Goal: Task Accomplishment & Management: Complete application form

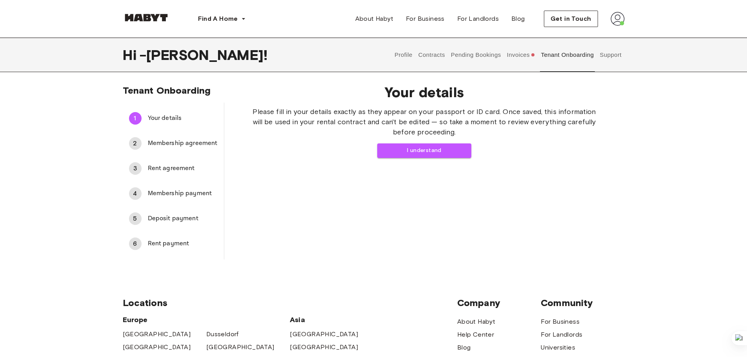
click at [608, 19] on div "Get in Touch" at bounding box center [584, 19] width 81 height 16
click at [609, 15] on div "Get in Touch" at bounding box center [584, 19] width 81 height 16
click at [433, 54] on button "Contracts" at bounding box center [431, 55] width 29 height 34
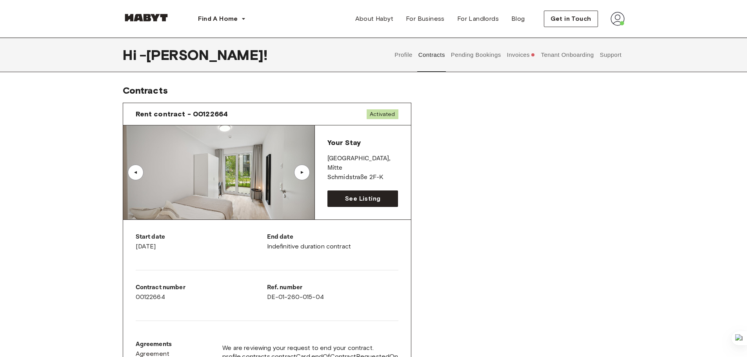
click at [462, 57] on button "Pending Bookings" at bounding box center [476, 55] width 52 height 34
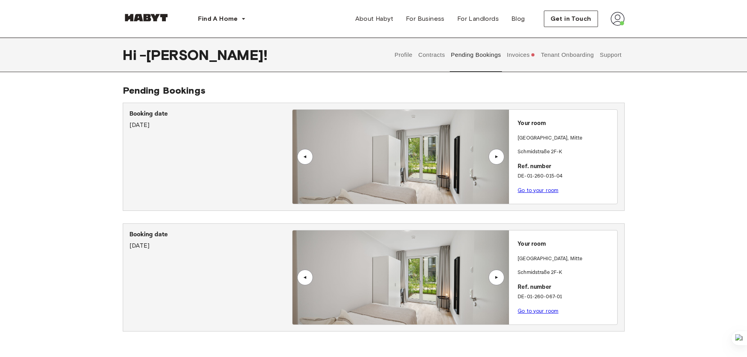
click at [529, 311] on link "Go to your room" at bounding box center [537, 311] width 41 height 6
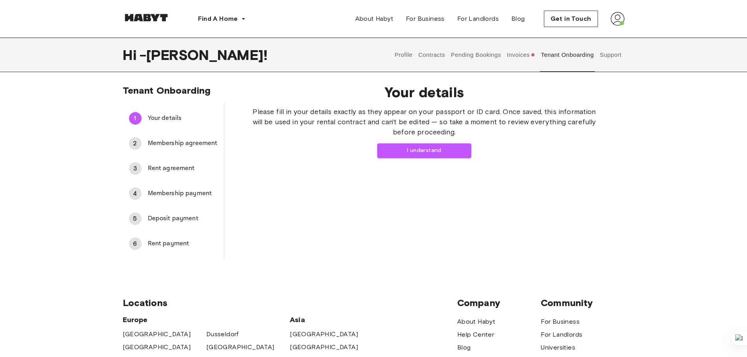
click at [151, 136] on div "2 Membership agreement" at bounding box center [173, 143] width 101 height 19
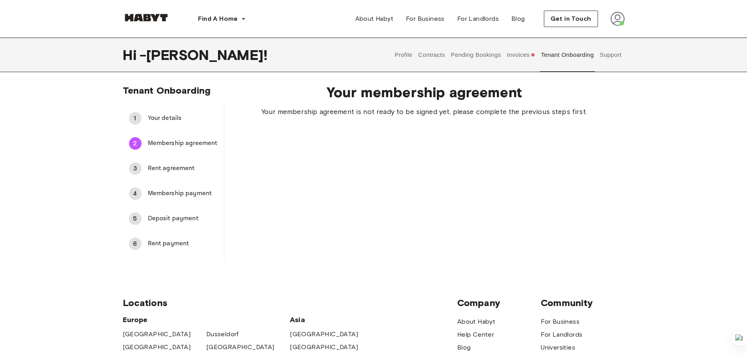
click at [160, 123] on div "1 Your details" at bounding box center [173, 118] width 101 height 19
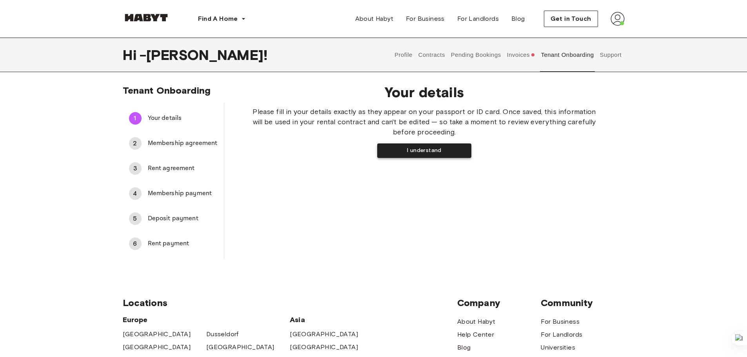
click at [418, 147] on button "I understand" at bounding box center [424, 150] width 94 height 15
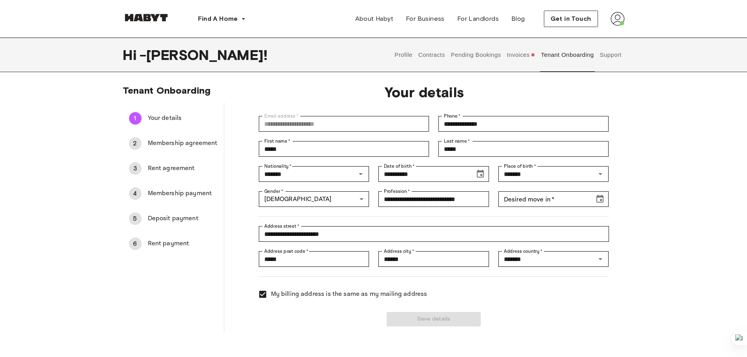
click at [470, 53] on button "Pending Bookings" at bounding box center [476, 55] width 52 height 34
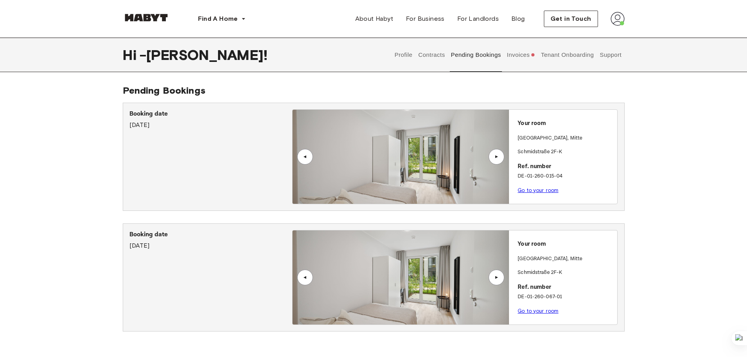
click at [532, 189] on link "Go to your room" at bounding box center [537, 190] width 41 height 6
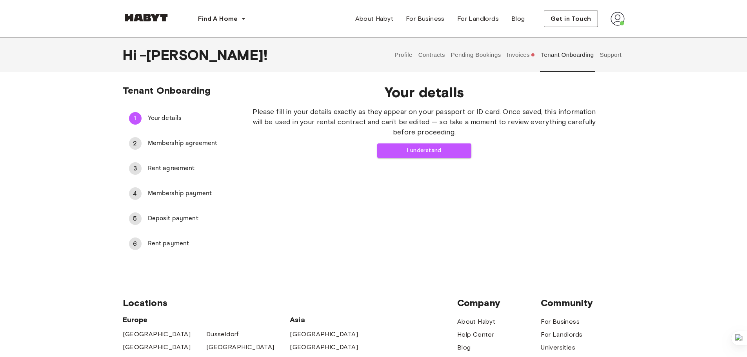
click at [608, 56] on button "Support" at bounding box center [610, 55] width 24 height 34
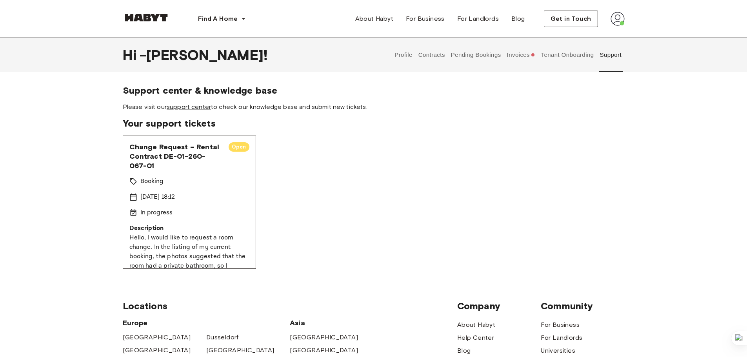
click at [231, 146] on span "Open" at bounding box center [238, 147] width 21 height 8
click at [406, 54] on button "Profile" at bounding box center [403, 55] width 20 height 34
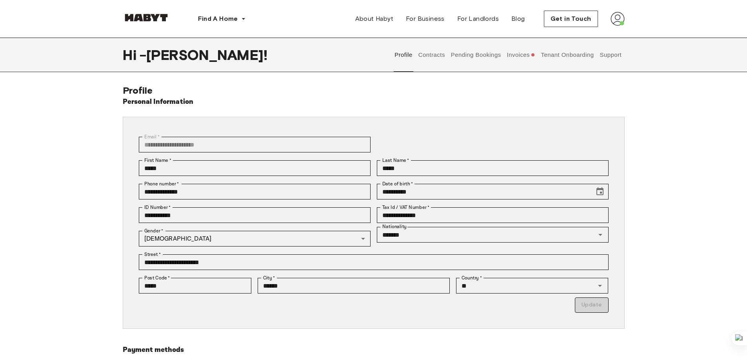
click at [418, 54] on button "Contracts" at bounding box center [431, 55] width 29 height 34
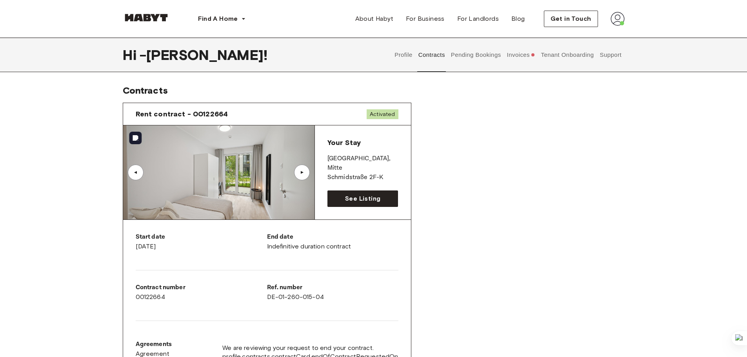
click at [301, 171] on div "▲" at bounding box center [302, 172] width 8 height 5
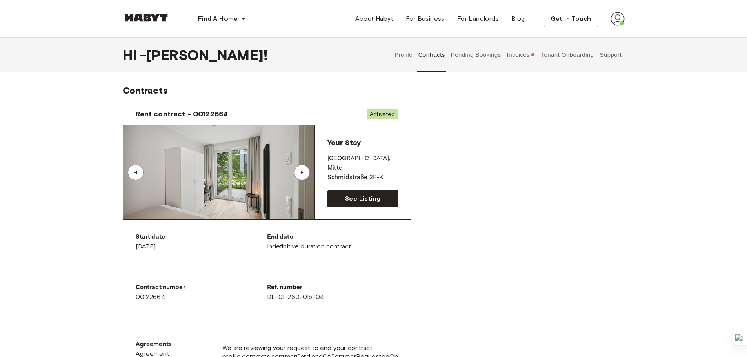
click at [301, 171] on div "▲" at bounding box center [302, 172] width 8 height 5
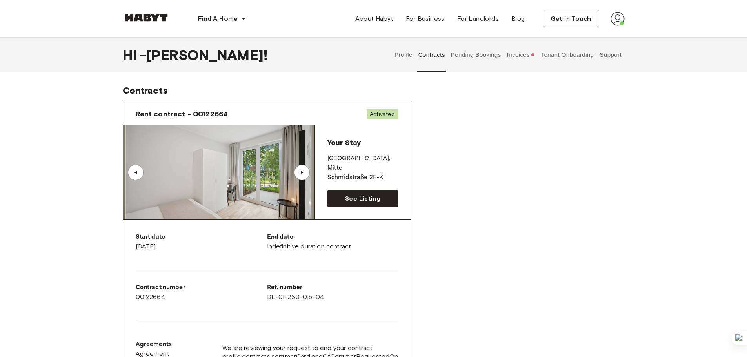
click at [302, 171] on div "▲" at bounding box center [302, 172] width 8 height 5
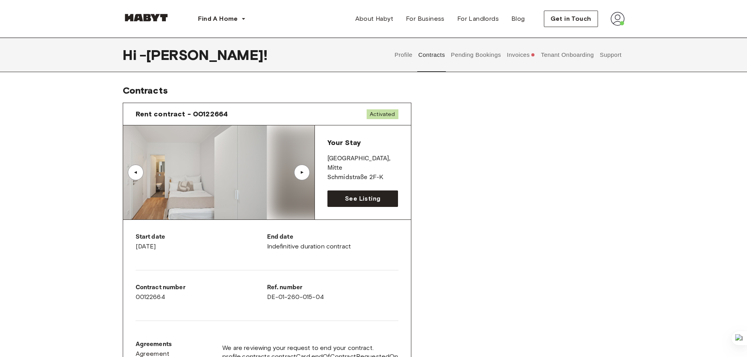
click at [302, 172] on div "▲" at bounding box center [302, 172] width 8 height 5
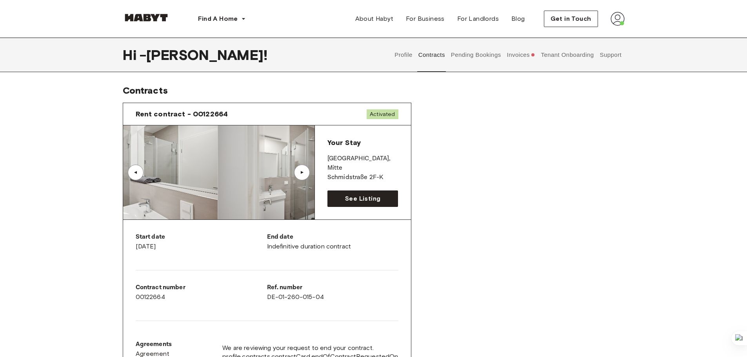
click at [303, 172] on div "▲" at bounding box center [302, 172] width 8 height 5
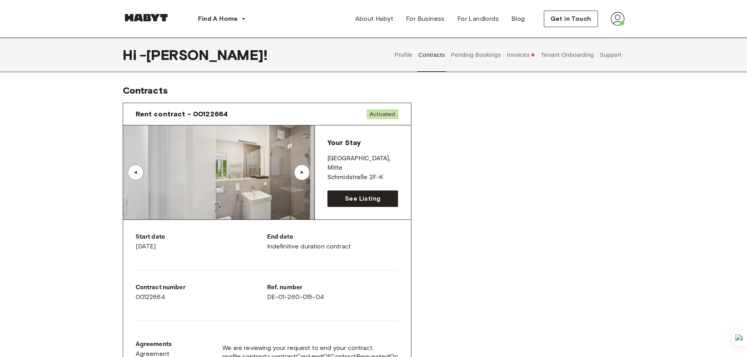
click at [303, 172] on div "▲" at bounding box center [302, 172] width 8 height 5
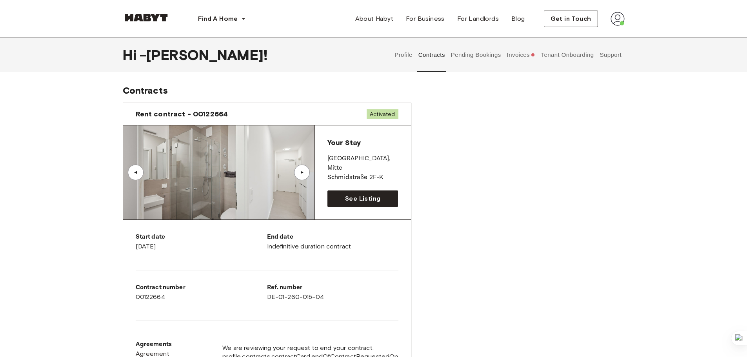
click at [303, 172] on div "▲" at bounding box center [302, 172] width 8 height 5
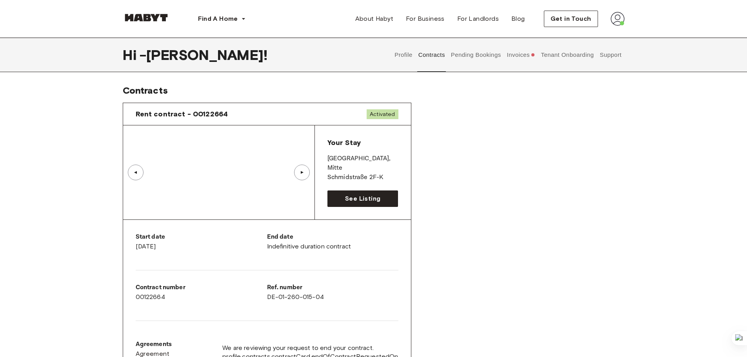
click at [303, 172] on div "▲" at bounding box center [302, 172] width 8 height 5
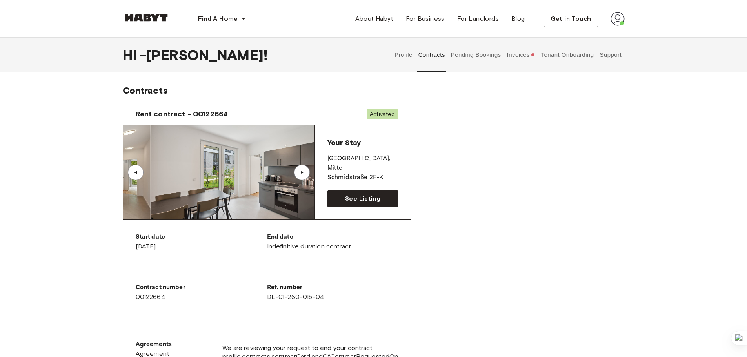
click at [303, 173] on div "▲" at bounding box center [302, 172] width 8 height 5
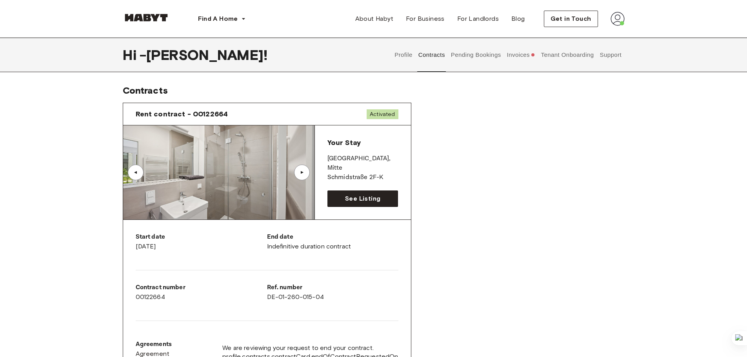
click at [461, 56] on button "Pending Bookings" at bounding box center [476, 55] width 52 height 34
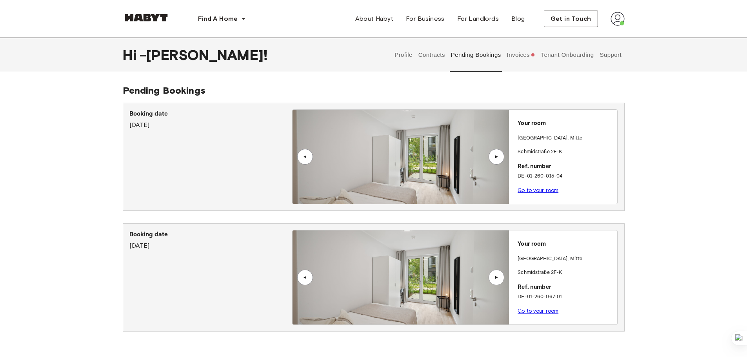
click at [539, 190] on link "Go to your room" at bounding box center [537, 190] width 41 height 6
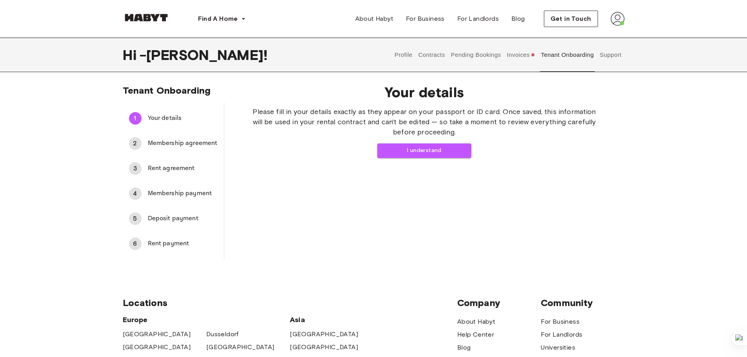
click at [515, 55] on button "Invoices" at bounding box center [521, 55] width 30 height 34
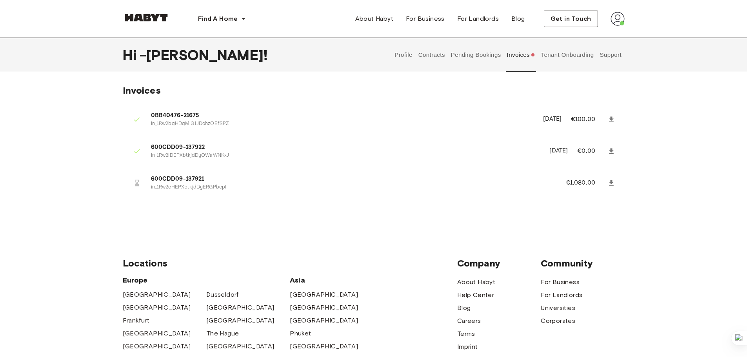
click at [560, 55] on button "Tenant Onboarding" at bounding box center [567, 55] width 55 height 34
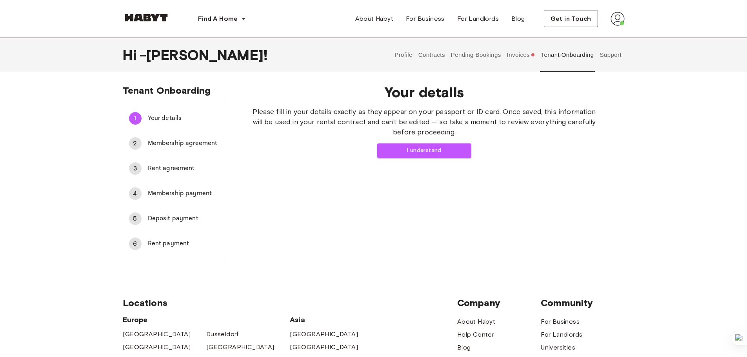
click at [481, 55] on button "Pending Bookings" at bounding box center [476, 55] width 52 height 34
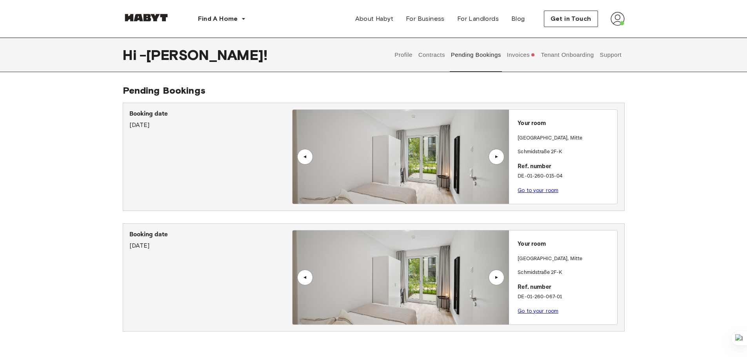
click at [535, 314] on p "Go to your room" at bounding box center [565, 311] width 96 height 8
click at [534, 313] on link "Go to your room" at bounding box center [537, 311] width 41 height 6
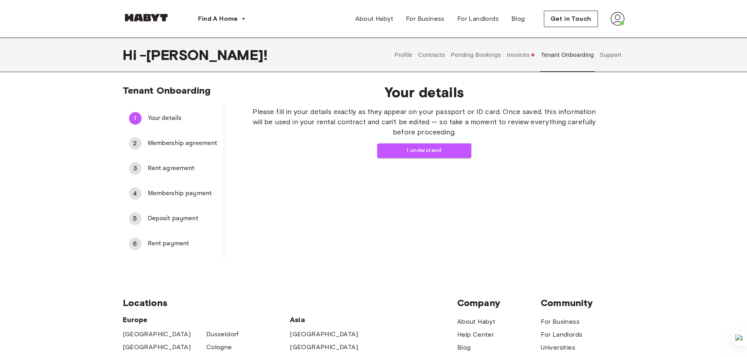
click at [155, 22] on link at bounding box center [146, 19] width 47 height 7
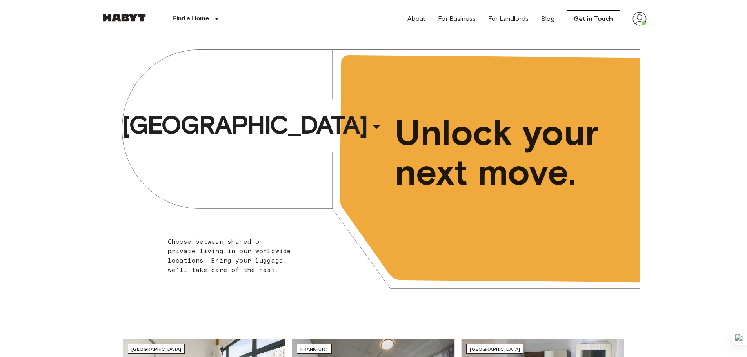
drag, startPoint x: 574, startPoint y: 28, endPoint x: 581, endPoint y: 22, distance: 9.7
click at [574, 27] on div "About For Business For Landlords Blog Get in Touch" at bounding box center [526, 19] width 239 height 38
click at [591, 16] on link "Get in Touch" at bounding box center [593, 19] width 53 height 16
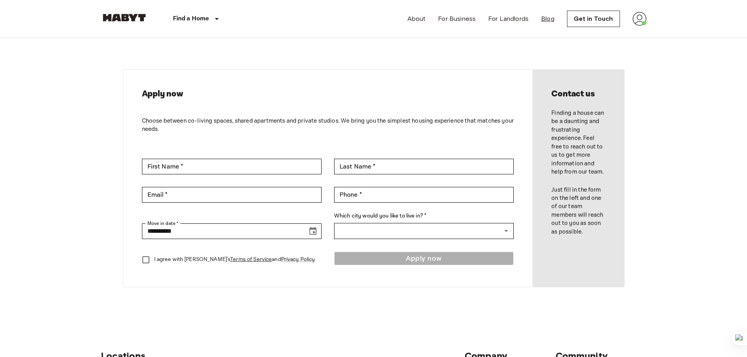
click at [549, 18] on link "Blog" at bounding box center [547, 18] width 13 height 9
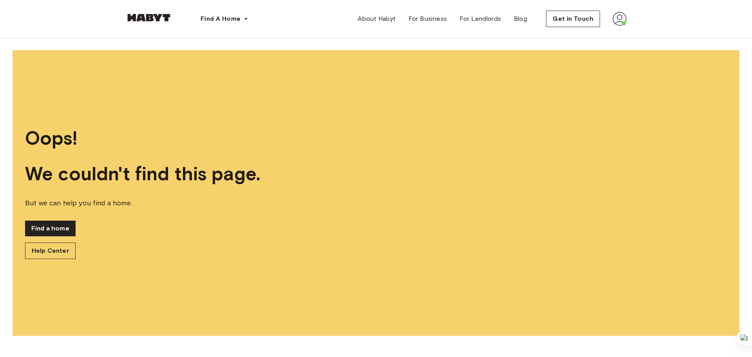
click at [138, 18] on img at bounding box center [148, 18] width 47 height 8
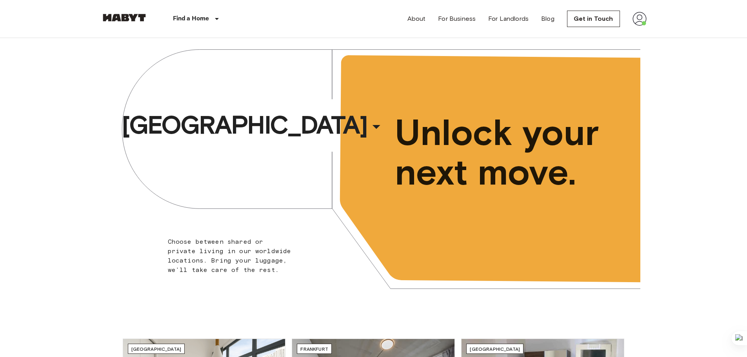
click at [636, 17] on img at bounding box center [639, 19] width 14 height 14
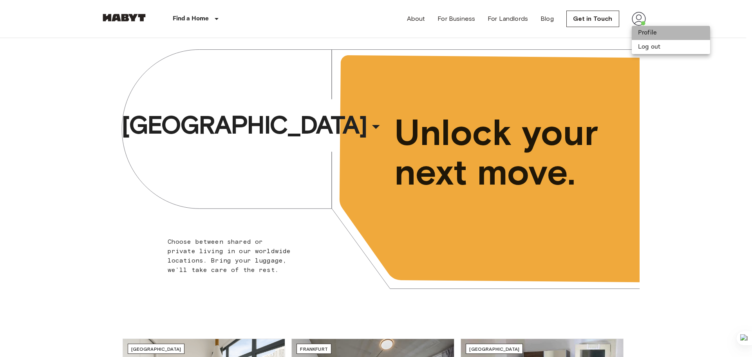
click at [639, 29] on li "Profile" at bounding box center [671, 33] width 78 height 14
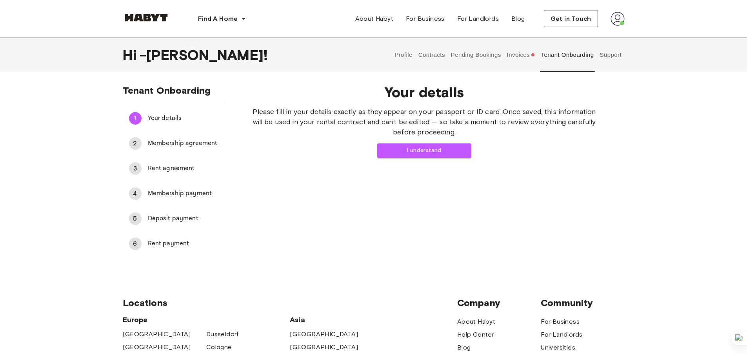
click at [515, 56] on button "Invoices" at bounding box center [521, 55] width 30 height 34
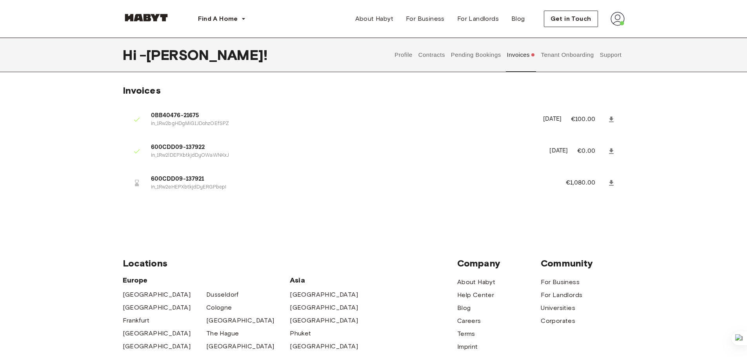
click at [482, 54] on button "Pending Bookings" at bounding box center [476, 55] width 52 height 34
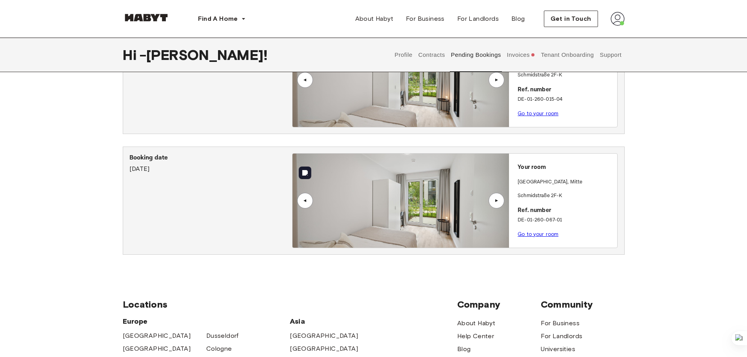
scroll to position [78, 0]
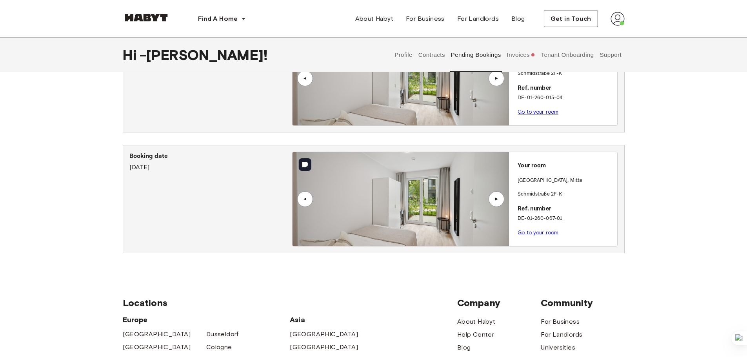
click at [492, 199] on div "▲" at bounding box center [496, 199] width 16 height 16
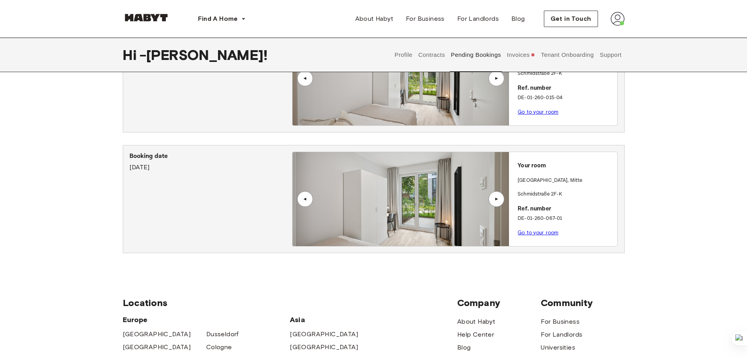
click at [492, 199] on div "▲" at bounding box center [496, 199] width 16 height 16
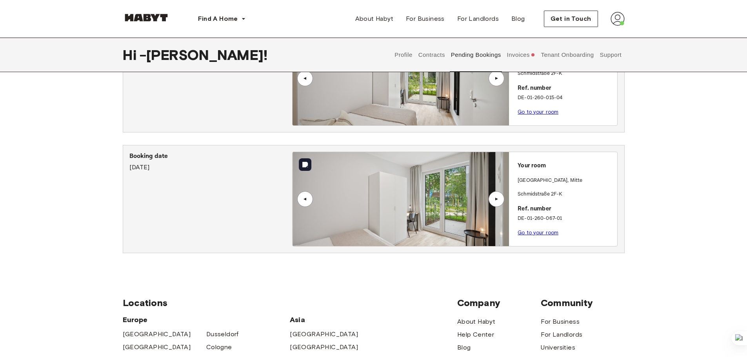
click at [436, 199] on img at bounding box center [400, 199] width 216 height 94
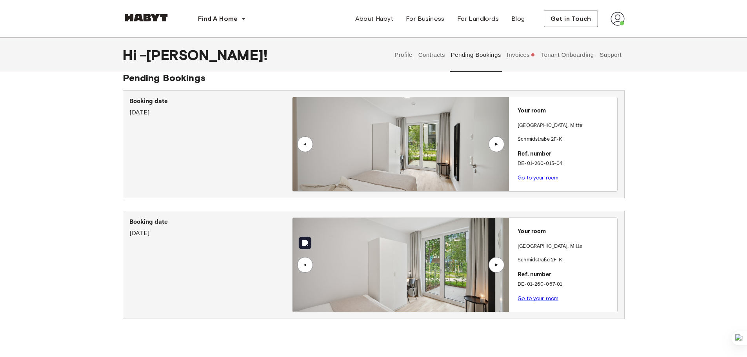
scroll to position [0, 0]
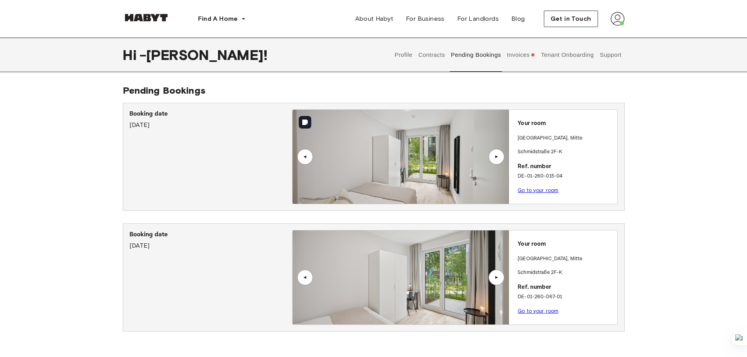
click at [493, 153] on div "▲" at bounding box center [496, 157] width 16 height 16
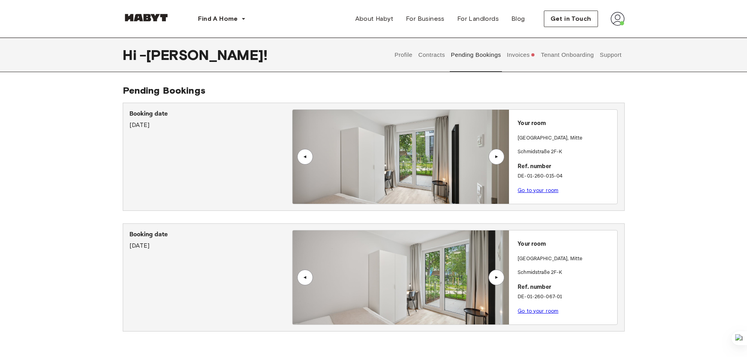
click at [490, 155] on div "▲" at bounding box center [496, 157] width 16 height 16
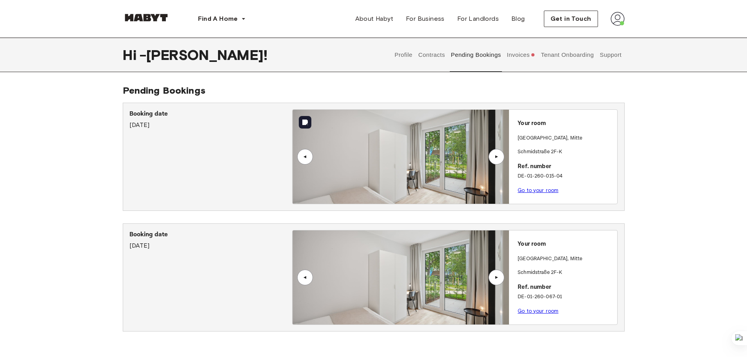
click at [488, 156] on img at bounding box center [400, 157] width 216 height 94
click at [490, 163] on img at bounding box center [400, 157] width 216 height 94
click at [492, 159] on div "▲" at bounding box center [496, 157] width 16 height 16
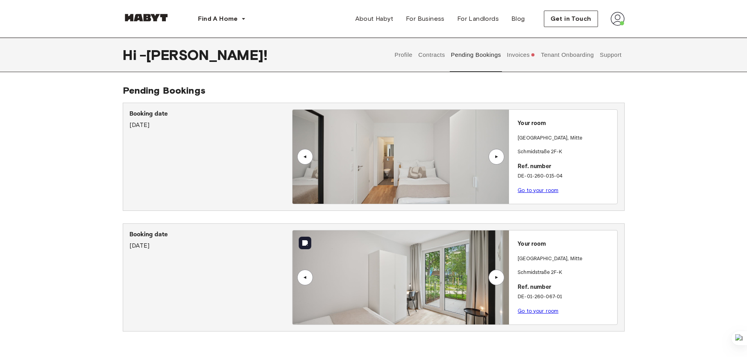
click at [493, 275] on div "▲" at bounding box center [496, 277] width 8 height 5
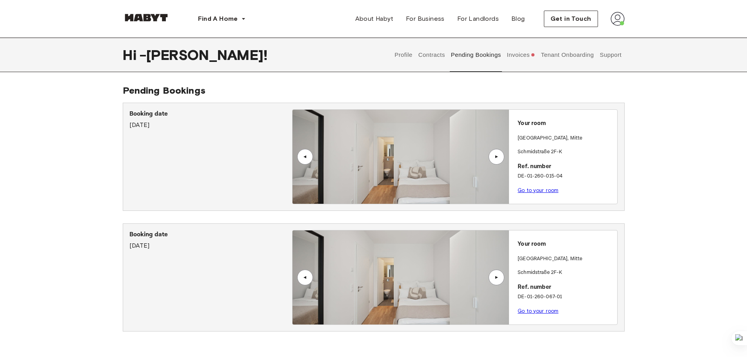
click at [535, 310] on link "Go to your room" at bounding box center [537, 311] width 41 height 6
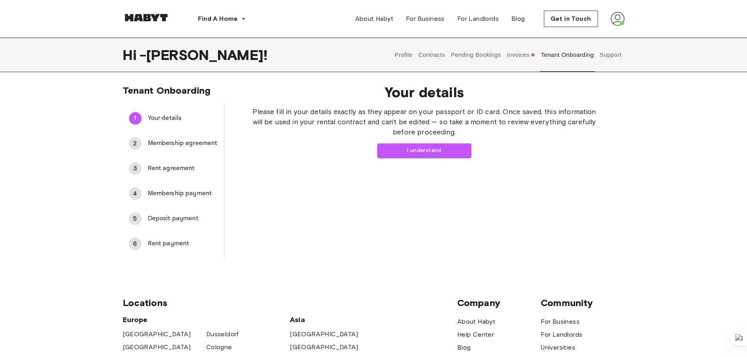
click at [404, 52] on button "Profile" at bounding box center [403, 55] width 20 height 34
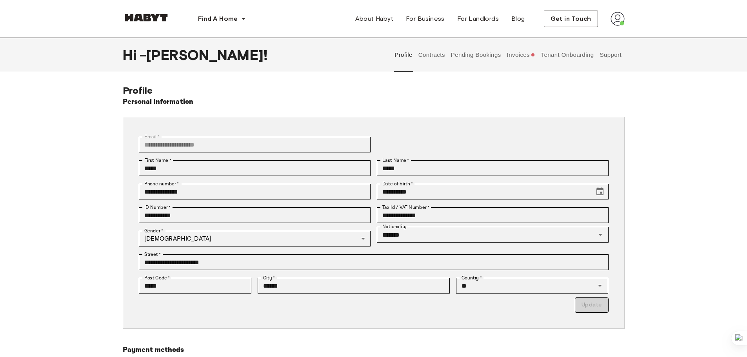
click at [431, 54] on button "Contracts" at bounding box center [431, 55] width 29 height 34
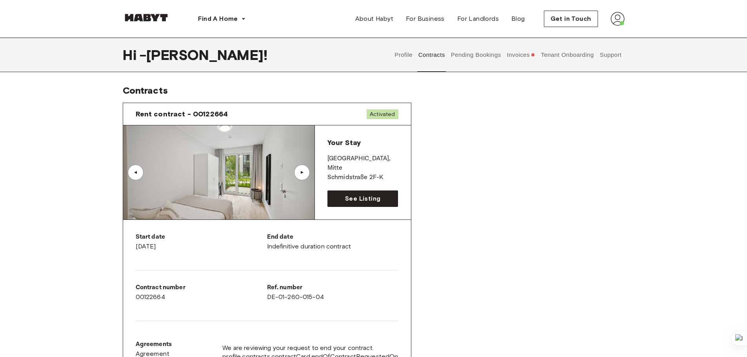
click at [513, 59] on button "Invoices" at bounding box center [521, 55] width 30 height 34
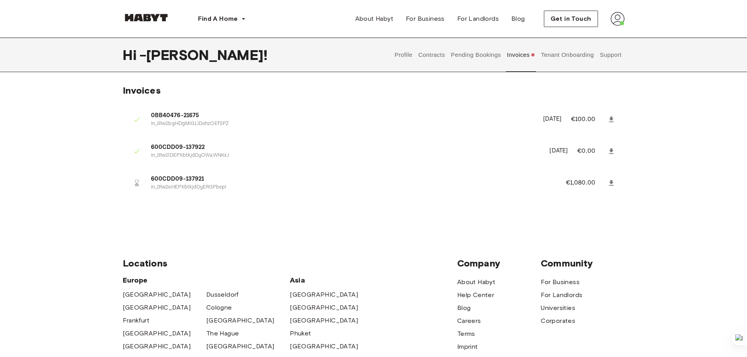
click at [476, 57] on button "Pending Bookings" at bounding box center [476, 55] width 52 height 34
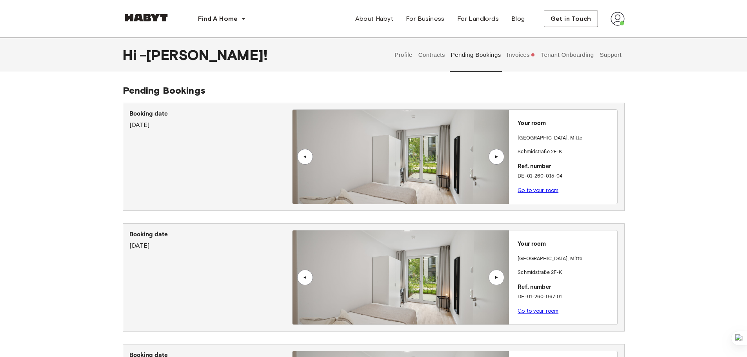
click at [532, 192] on link "Go to your room" at bounding box center [537, 190] width 41 height 6
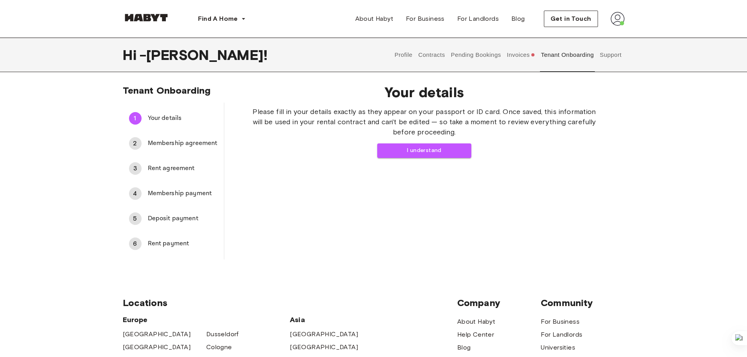
click at [164, 140] on span "Membership agreement" at bounding box center [183, 143] width 70 height 9
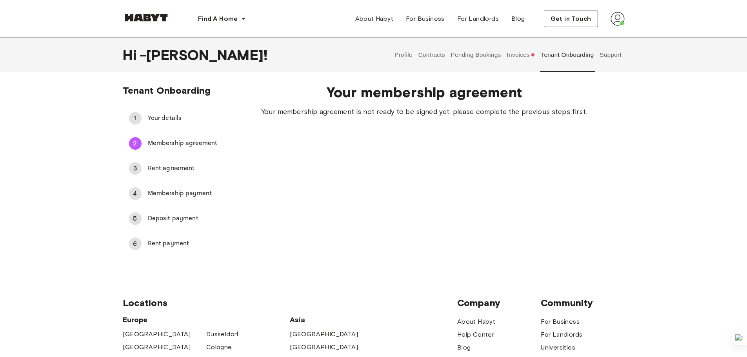
click at [161, 121] on span "Your details" at bounding box center [183, 118] width 70 height 9
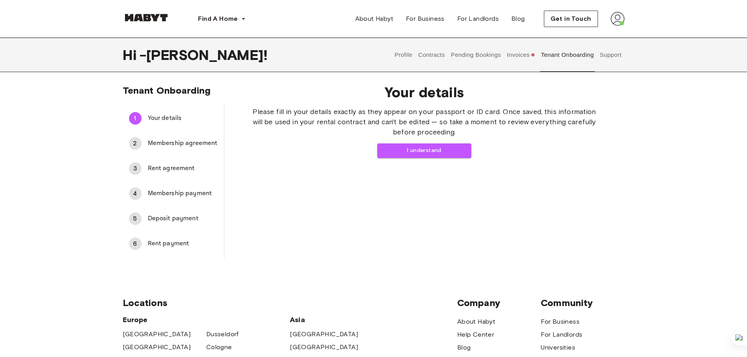
click at [433, 143] on div "Your details Please fill in your details exactly as they appear on your passpor…" at bounding box center [424, 121] width 350 height 74
click at [434, 145] on button "I understand" at bounding box center [424, 150] width 94 height 15
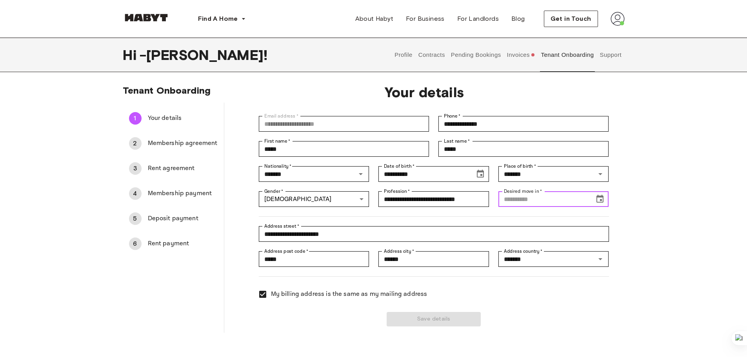
click at [540, 195] on div "Desired move in   * Desired move in   *" at bounding box center [553, 199] width 111 height 16
click at [595, 200] on button "Choose date" at bounding box center [600, 199] width 16 height 16
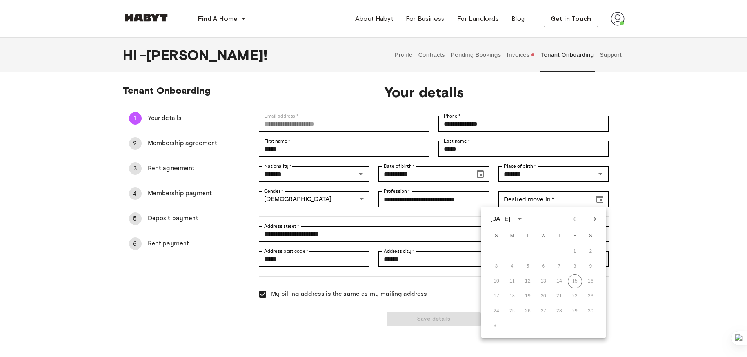
click at [591, 219] on icon "Next month" at bounding box center [594, 218] width 9 height 9
click at [589, 218] on button "Next month" at bounding box center [594, 218] width 13 height 13
click at [587, 251] on button "4" at bounding box center [590, 252] width 14 height 14
type input "**********"
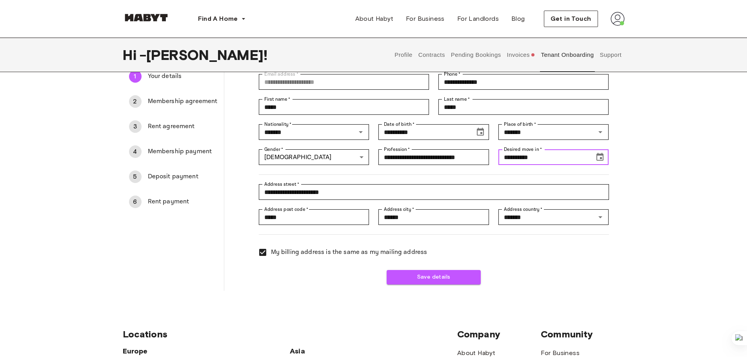
scroll to position [39, 0]
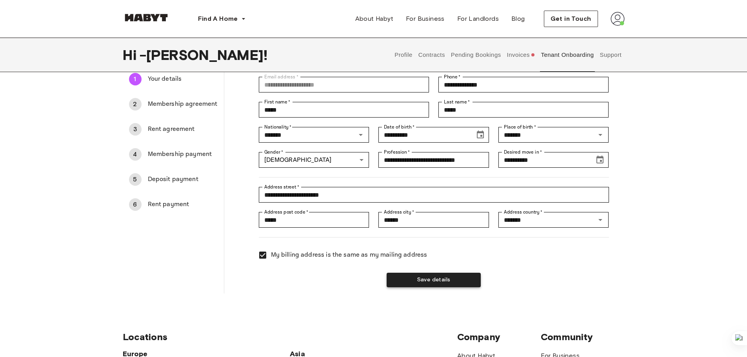
click at [429, 280] on button "Save details" at bounding box center [433, 280] width 94 height 15
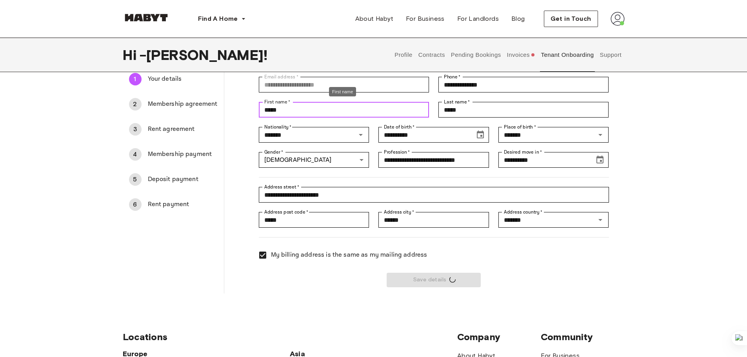
click at [265, 107] on input "*****" at bounding box center [344, 110] width 170 height 16
type input "****"
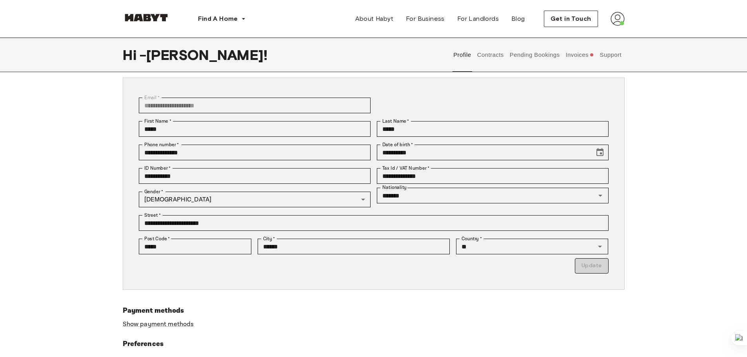
click at [565, 53] on button "Invoices" at bounding box center [579, 55] width 30 height 34
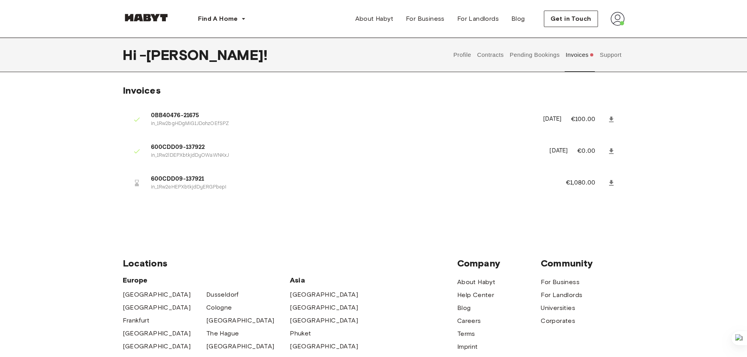
click at [540, 53] on button "Pending Bookings" at bounding box center [534, 55] width 52 height 34
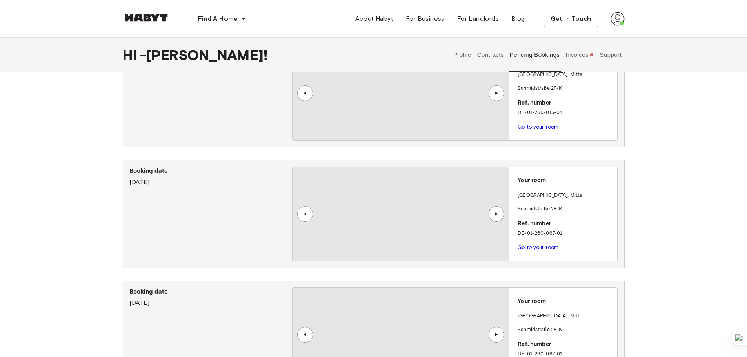
scroll to position [196, 0]
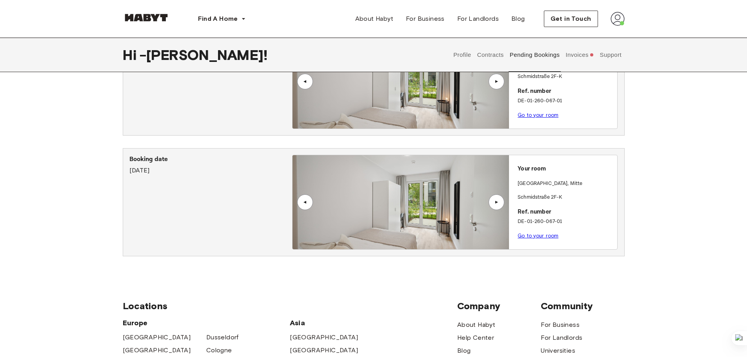
click at [582, 59] on button "Invoices" at bounding box center [579, 55] width 30 height 34
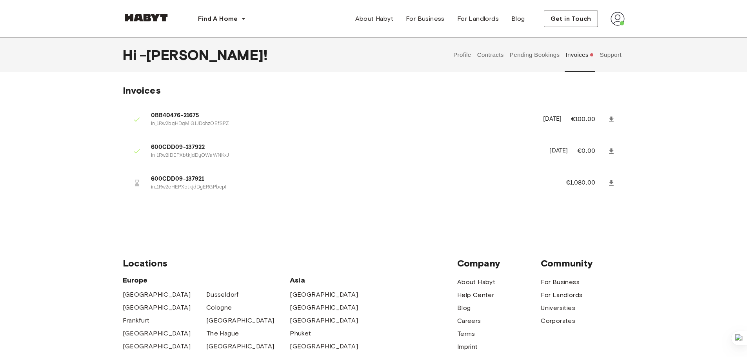
click at [539, 54] on button "Pending Bookings" at bounding box center [534, 55] width 52 height 34
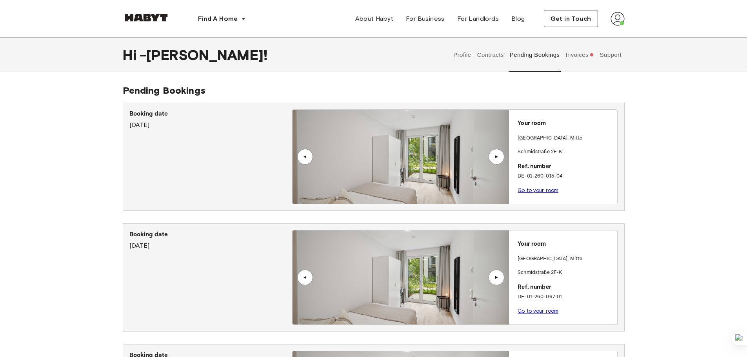
click at [529, 192] on link "Go to your room" at bounding box center [537, 190] width 41 height 6
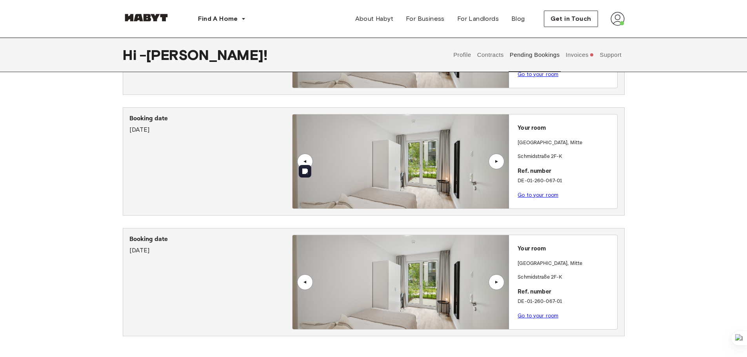
scroll to position [118, 0]
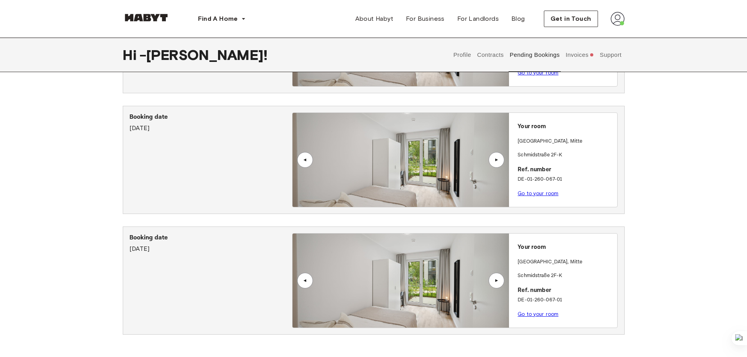
click at [546, 193] on link "Go to your room" at bounding box center [537, 193] width 41 height 6
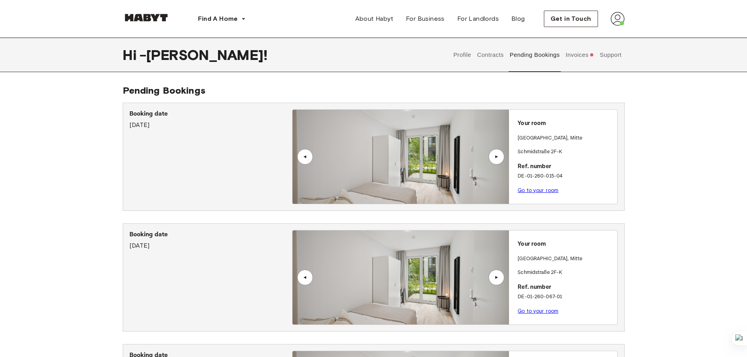
click at [484, 60] on button "Contracts" at bounding box center [490, 55] width 29 height 34
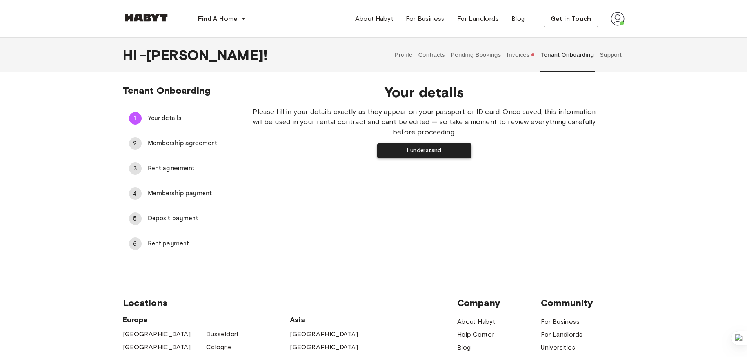
click at [421, 151] on button "I understand" at bounding box center [424, 150] width 94 height 15
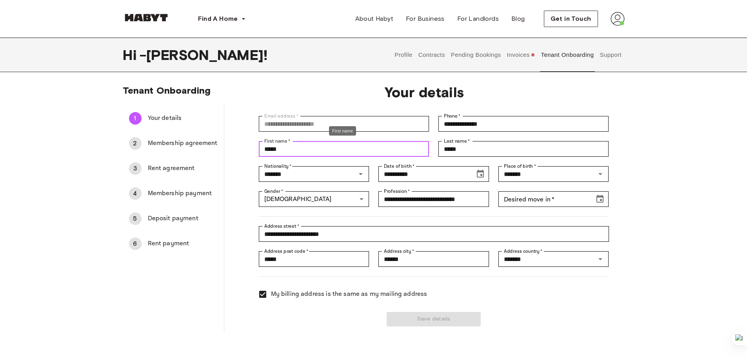
click at [267, 153] on input "*****" at bounding box center [344, 149] width 170 height 16
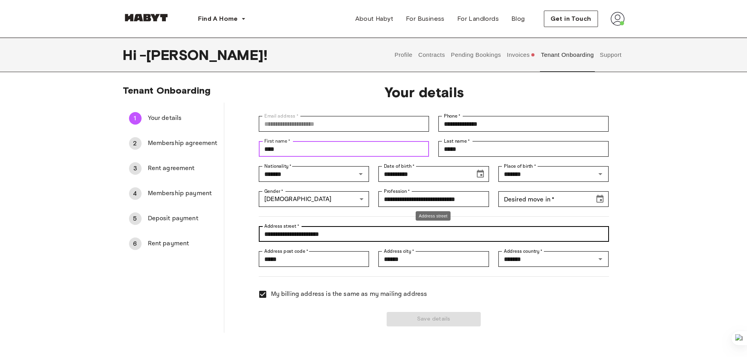
type input "****"
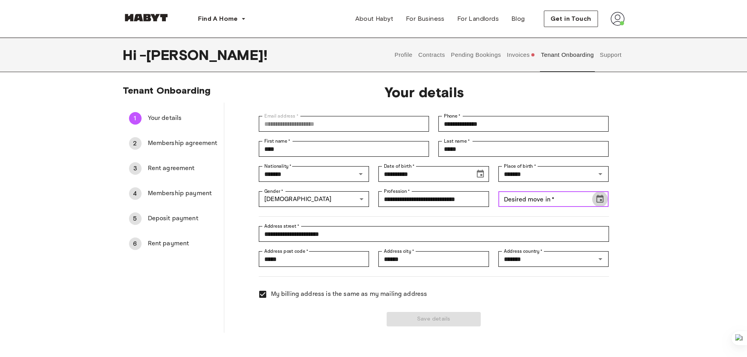
click at [597, 192] on button "Choose date" at bounding box center [600, 199] width 16 height 16
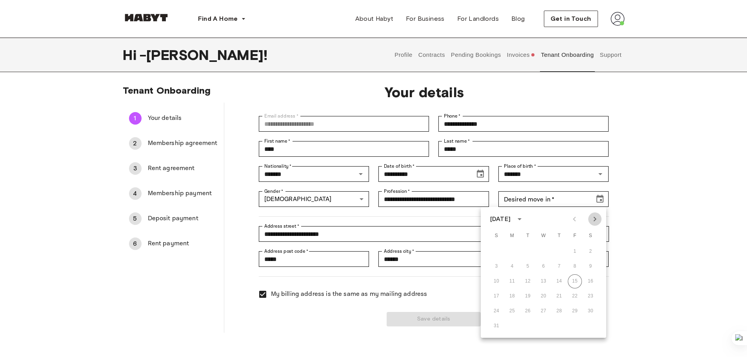
click at [597, 216] on icon "Next month" at bounding box center [594, 218] width 9 height 9
click at [596, 216] on icon "Next month" at bounding box center [594, 218] width 9 height 9
click at [586, 252] on button "4" at bounding box center [590, 252] width 14 height 14
type input "**********"
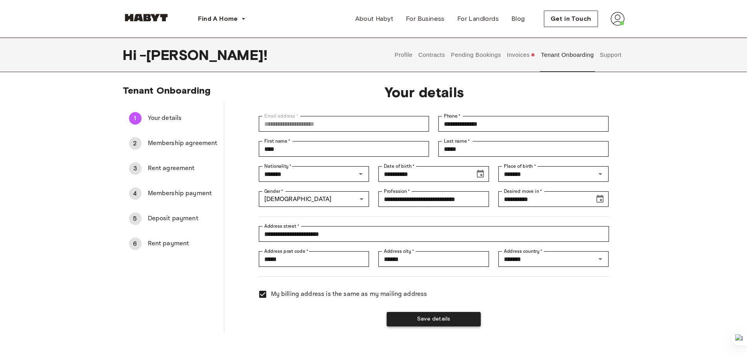
click at [448, 314] on button "Save details" at bounding box center [433, 319] width 94 height 15
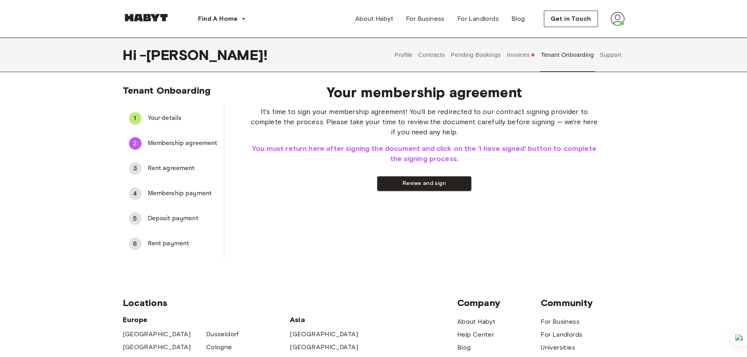
click at [172, 193] on span "Membership payment" at bounding box center [183, 193] width 70 height 9
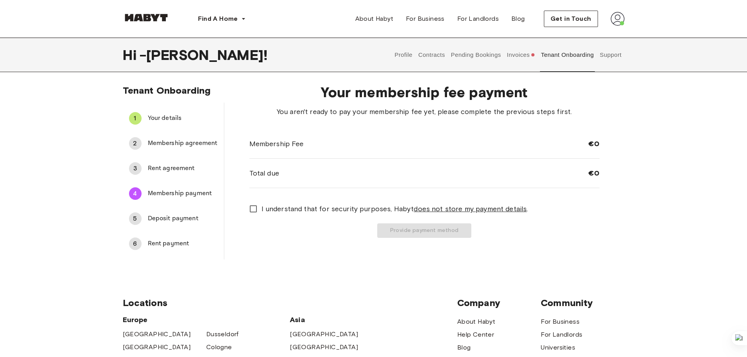
click at [514, 50] on button "Invoices" at bounding box center [521, 55] width 30 height 34
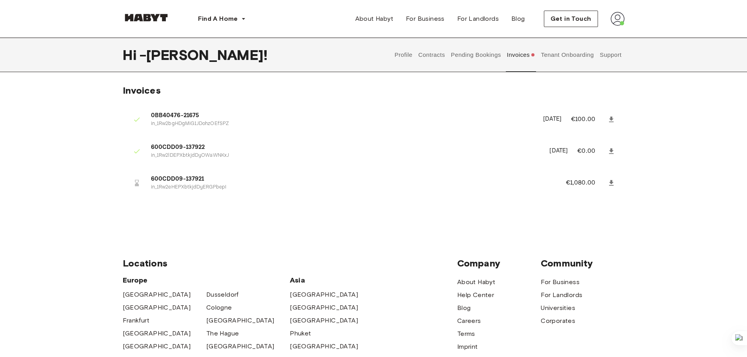
click at [483, 55] on button "Pending Bookings" at bounding box center [476, 55] width 52 height 34
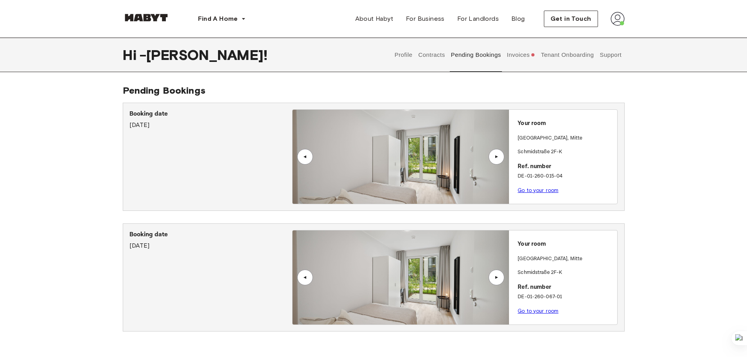
click at [422, 56] on button "Contracts" at bounding box center [431, 55] width 29 height 34
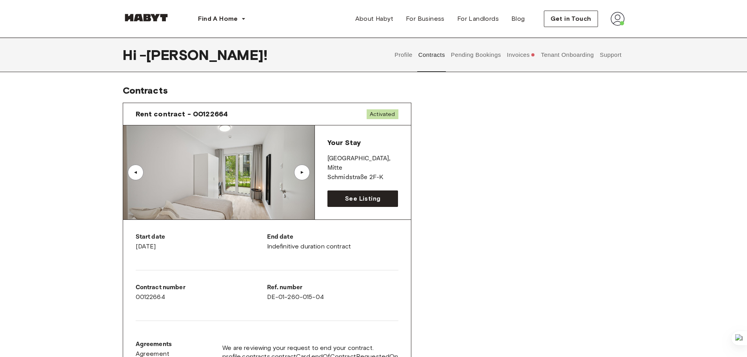
click at [401, 58] on button "Profile" at bounding box center [403, 55] width 20 height 34
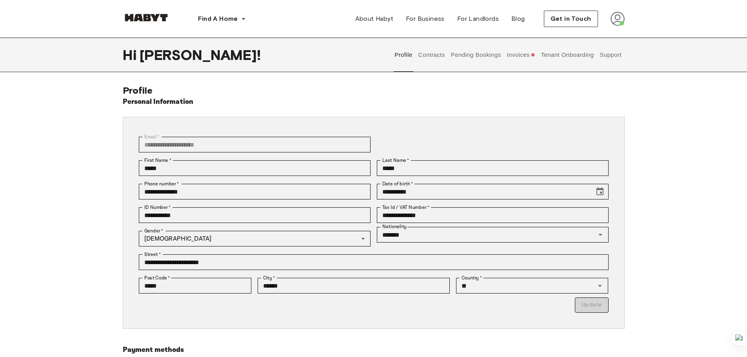
click at [430, 53] on button "Contracts" at bounding box center [431, 55] width 29 height 34
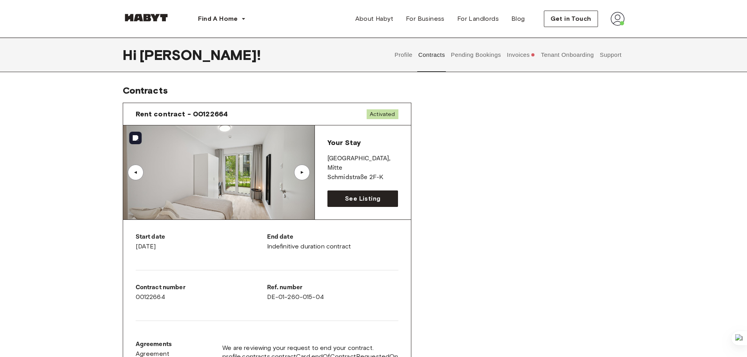
click at [304, 174] on div "▲" at bounding box center [302, 172] width 8 height 5
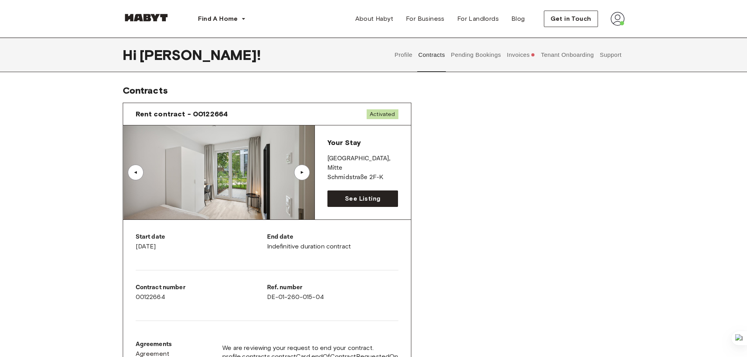
click at [302, 174] on div "▲" at bounding box center [302, 172] width 8 height 5
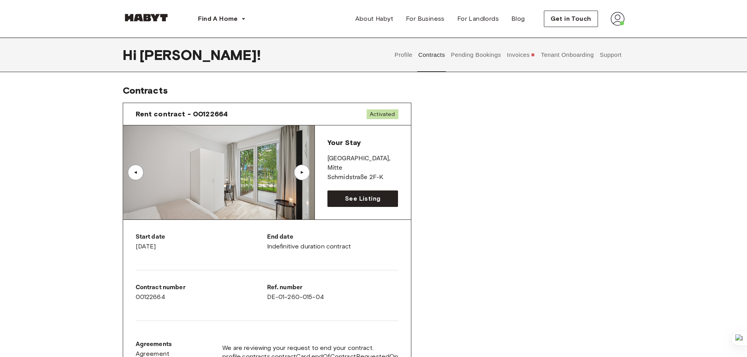
click at [302, 174] on div "▲" at bounding box center [302, 172] width 8 height 5
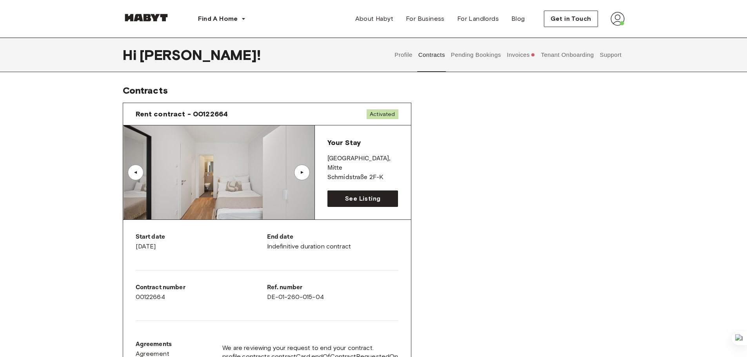
click at [302, 174] on div "▲" at bounding box center [302, 172] width 8 height 5
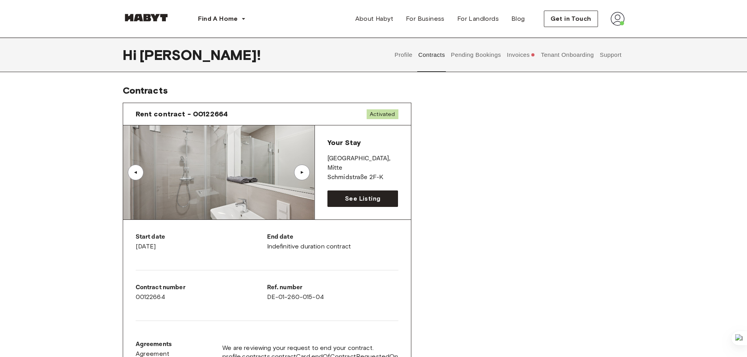
click at [475, 60] on button "Pending Bookings" at bounding box center [476, 55] width 52 height 34
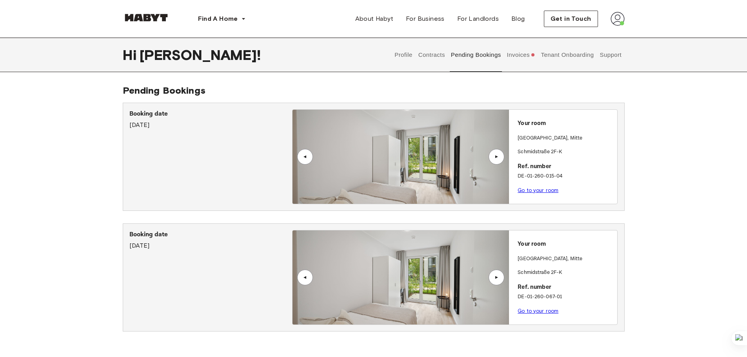
click at [515, 51] on button "Invoices" at bounding box center [521, 55] width 30 height 34
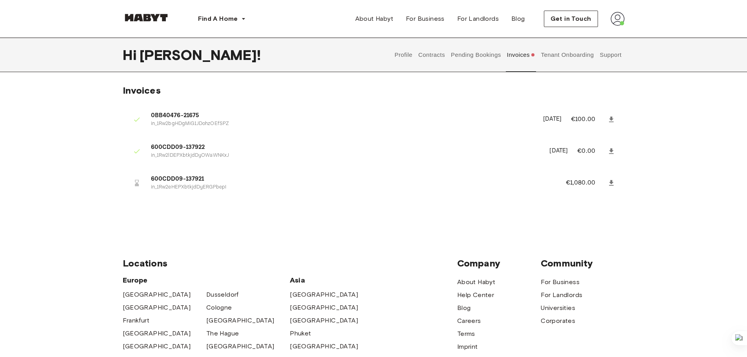
click at [408, 57] on button "Profile" at bounding box center [403, 55] width 20 height 34
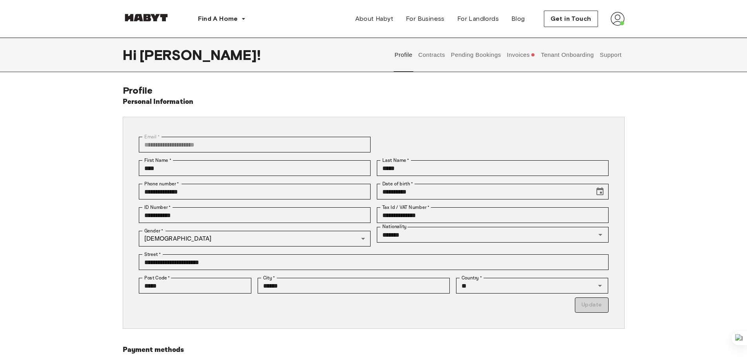
click at [564, 60] on button "Tenant Onboarding" at bounding box center [567, 55] width 55 height 34
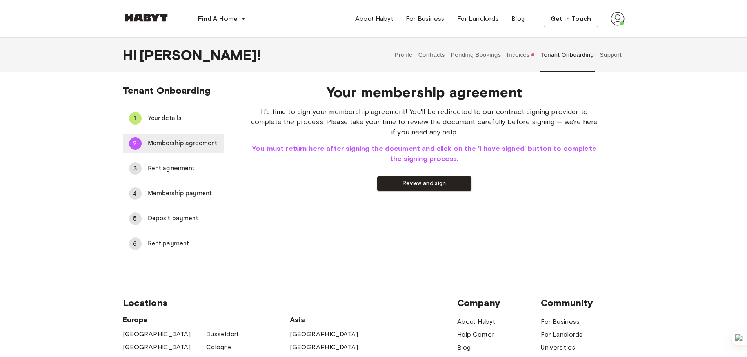
click at [185, 148] on span "Membership agreement" at bounding box center [183, 143] width 70 height 9
click at [183, 167] on span "Rent agreement" at bounding box center [183, 168] width 70 height 9
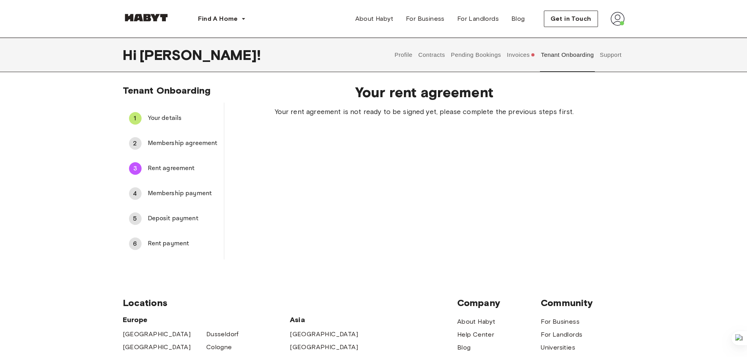
click at [183, 145] on span "Membership agreement" at bounding box center [183, 143] width 70 height 9
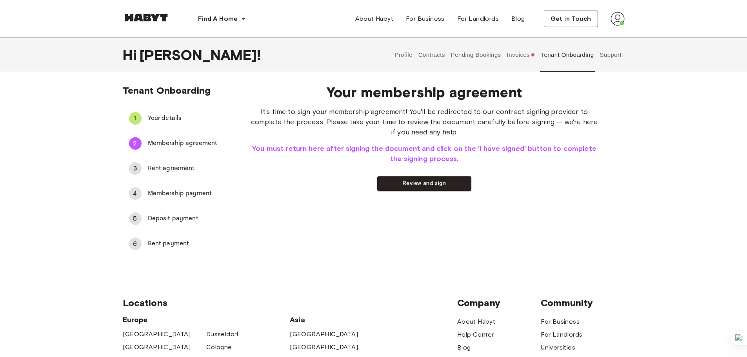
click at [601, 54] on button "Support" at bounding box center [610, 55] width 24 height 34
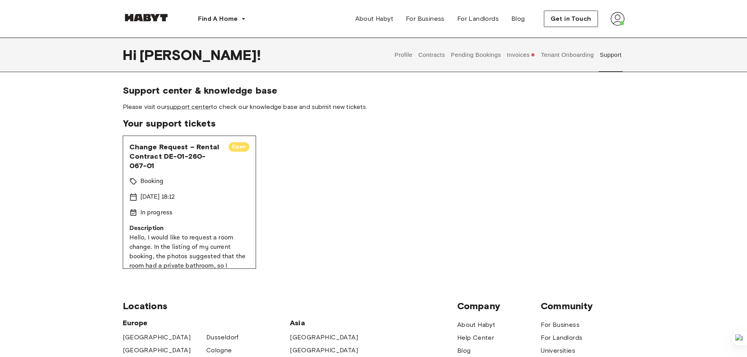
click at [565, 55] on button "Tenant Onboarding" at bounding box center [567, 55] width 55 height 34
